Goal: Check status: Check status

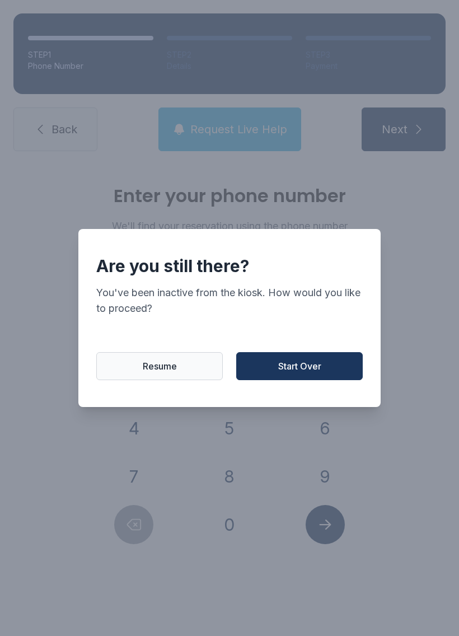
click at [170, 373] on span "Resume" at bounding box center [160, 365] width 34 height 13
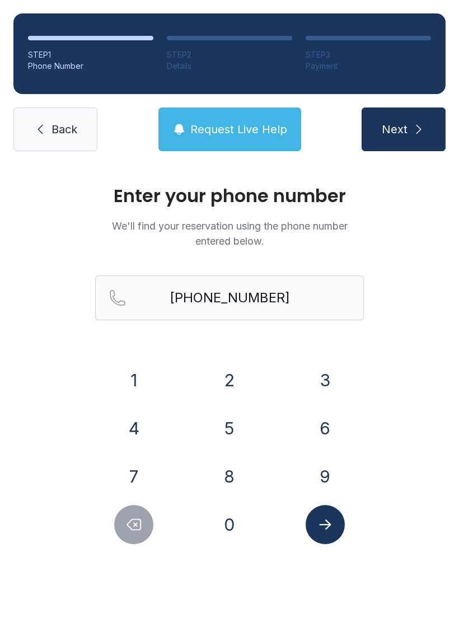
click at [331, 472] on button "9" at bounding box center [324, 476] width 39 height 39
click at [334, 374] on button "3" at bounding box center [324, 379] width 39 height 39
click at [332, 481] on button "9" at bounding box center [324, 476] width 39 height 39
click at [149, 534] on button "Delete number" at bounding box center [133, 524] width 39 height 39
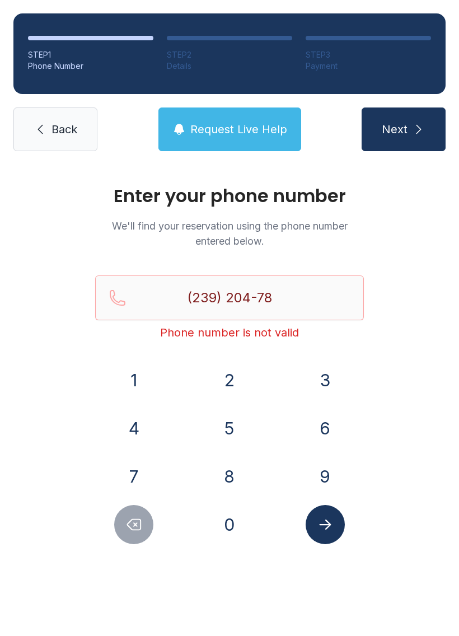
click at [145, 526] on button "Delete number" at bounding box center [133, 524] width 39 height 39
click at [144, 526] on button "Delete number" at bounding box center [133, 524] width 39 height 39
click at [148, 529] on button "Delete number" at bounding box center [133, 524] width 39 height 39
click at [147, 528] on button "Delete number" at bounding box center [133, 524] width 39 height 39
click at [152, 523] on button "Delete number" at bounding box center [133, 524] width 39 height 39
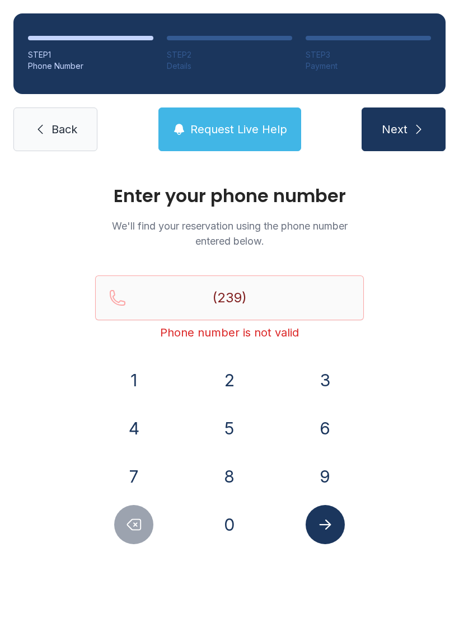
click at [151, 523] on button "Delete number" at bounding box center [133, 524] width 39 height 39
click at [150, 520] on button "Delete number" at bounding box center [133, 524] width 39 height 39
type input "(2"
click at [150, 520] on button "Delete number" at bounding box center [133, 524] width 39 height 39
click at [336, 475] on button "9" at bounding box center [324, 476] width 39 height 39
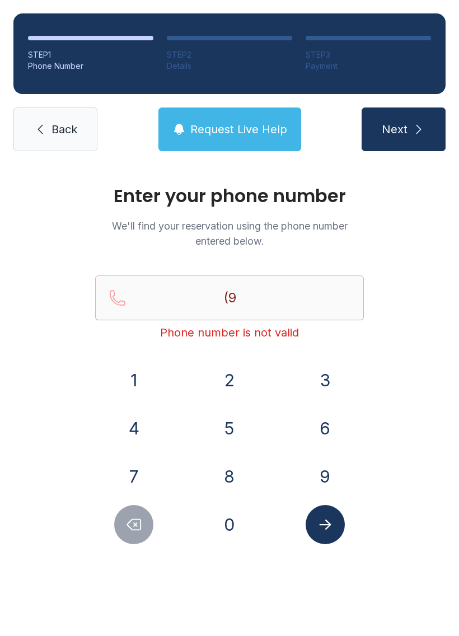
click at [337, 382] on button "3" at bounding box center [324, 379] width 39 height 39
click at [152, 381] on button "1" at bounding box center [133, 379] width 39 height 39
click at [336, 474] on button "9" at bounding box center [324, 476] width 39 height 39
click at [236, 375] on button "2" at bounding box center [229, 379] width 39 height 39
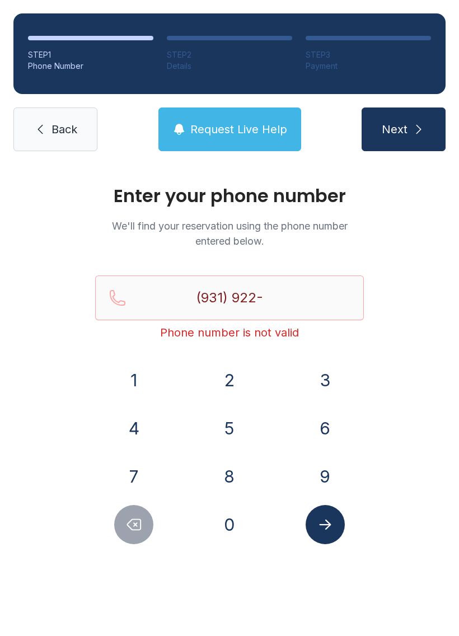
click at [336, 430] on button "6" at bounding box center [324, 427] width 39 height 39
click at [153, 425] on button "4" at bounding box center [133, 427] width 39 height 39
click at [142, 377] on button "1" at bounding box center [133, 379] width 39 height 39
click at [134, 421] on button "4" at bounding box center [133, 427] width 39 height 39
type input "[PHONE_NUMBER]"
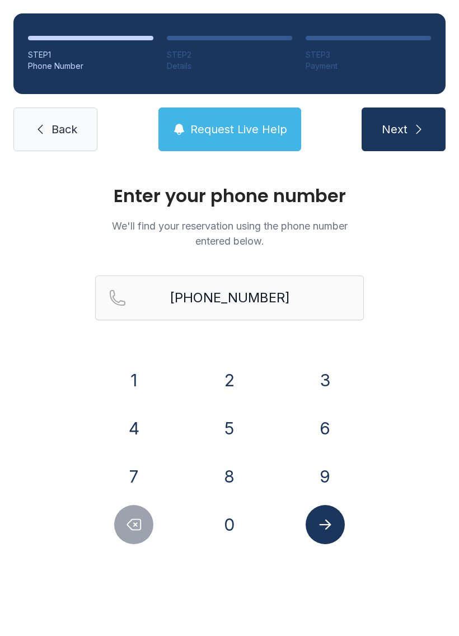
click at [337, 528] on button "Submit lookup form" at bounding box center [324, 524] width 39 height 39
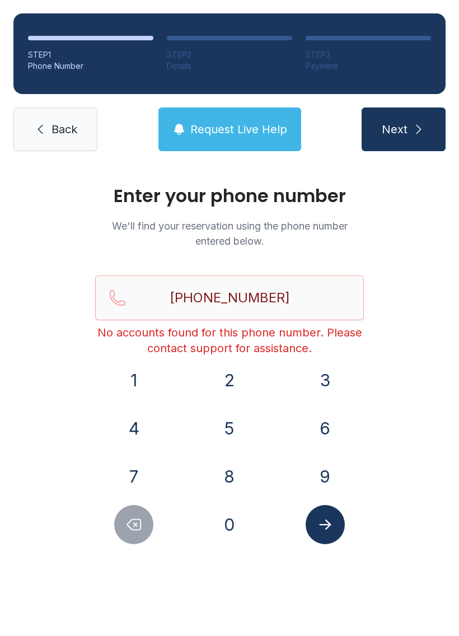
click at [393, 119] on button "Next" at bounding box center [403, 129] width 84 height 44
click at [248, 122] on span "Request Live Help" at bounding box center [238, 129] width 97 height 16
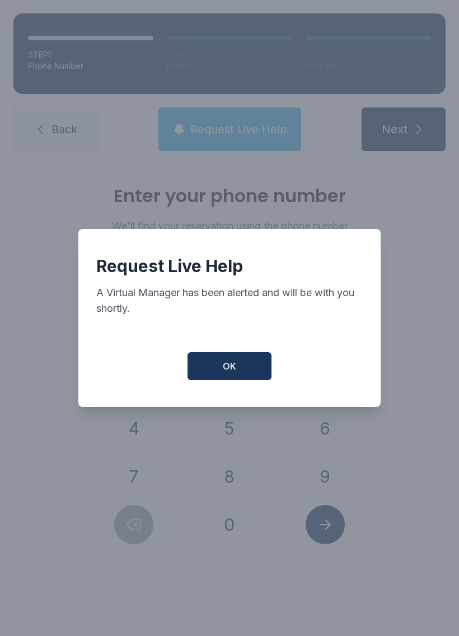
click at [244, 361] on button "OK" at bounding box center [229, 366] width 84 height 28
